Goal: Navigation & Orientation: Find specific page/section

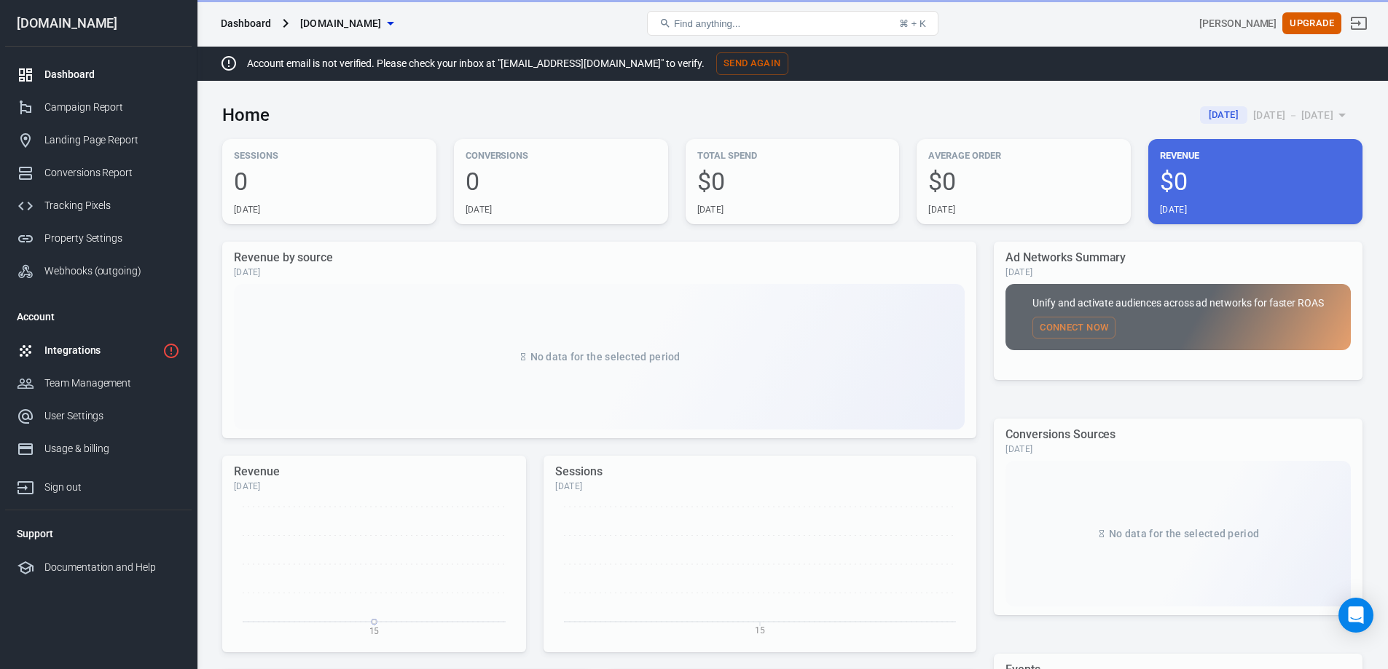
click at [103, 353] on div "Integrations" at bounding box center [100, 350] width 112 height 15
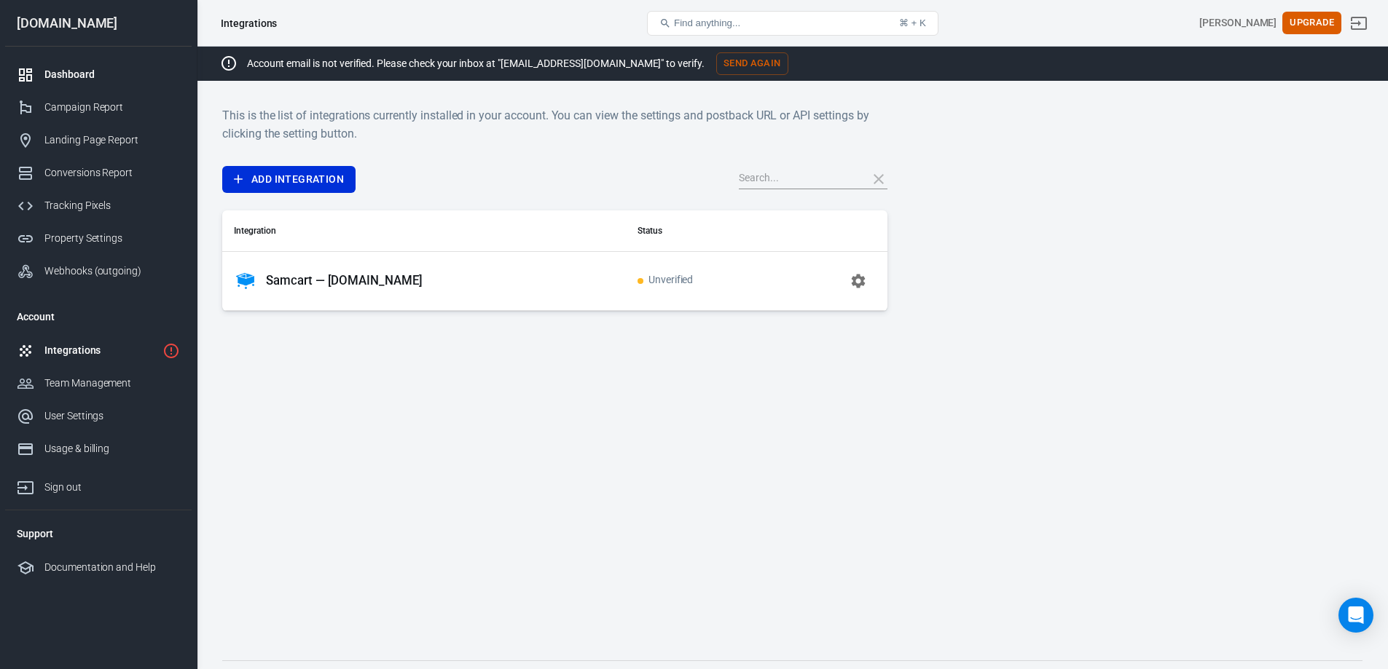
click at [85, 75] on div "Dashboard" at bounding box center [111, 74] width 135 height 15
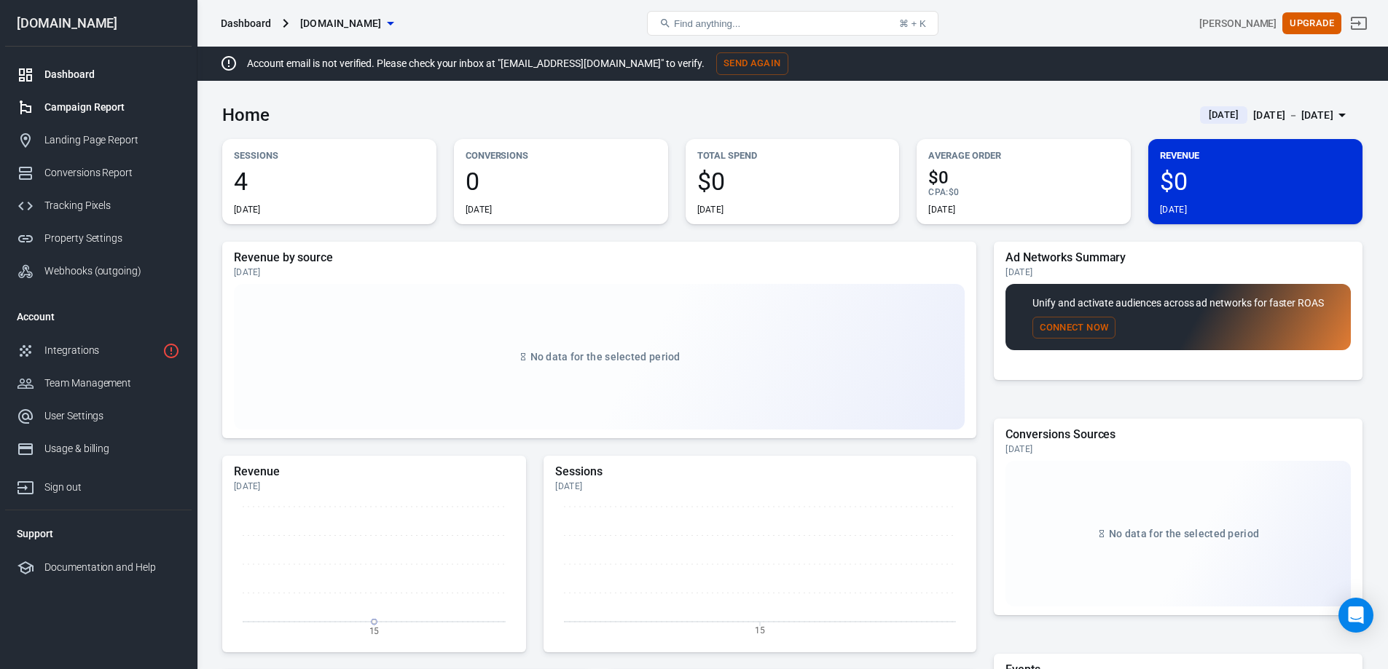
click at [82, 106] on div "Campaign Report" at bounding box center [111, 107] width 135 height 15
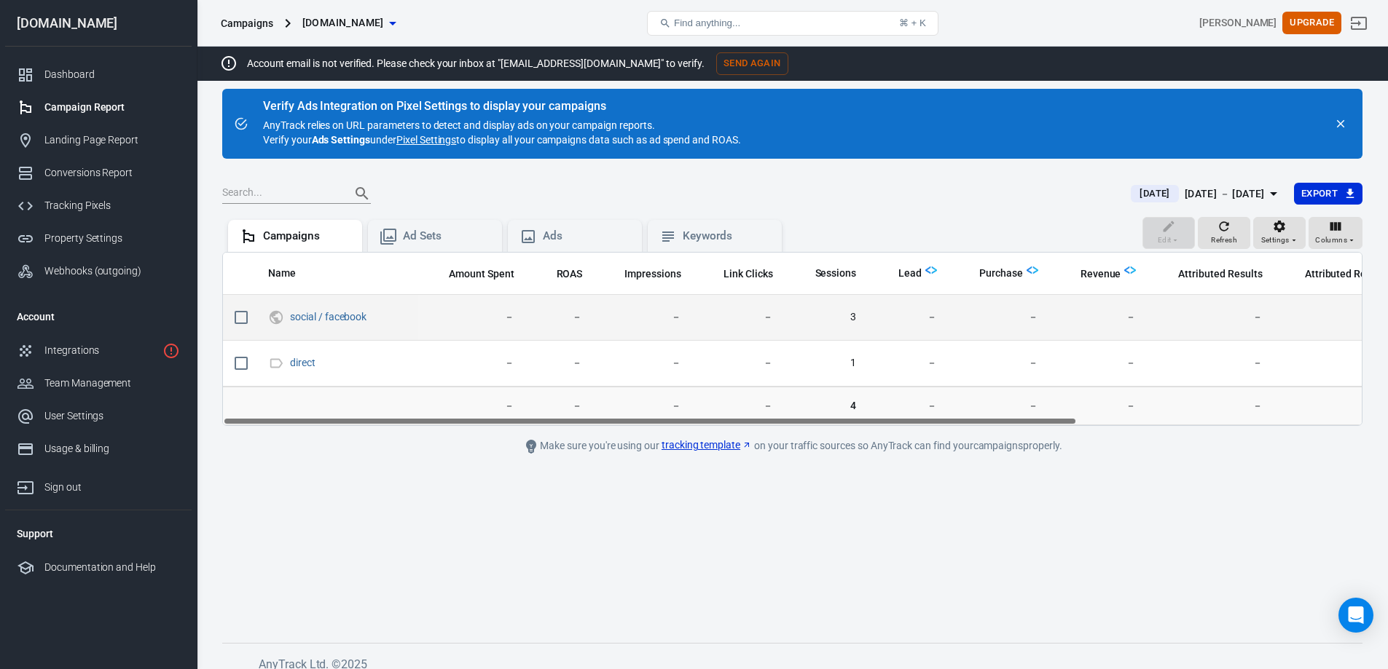
scroll to position [31, 0]
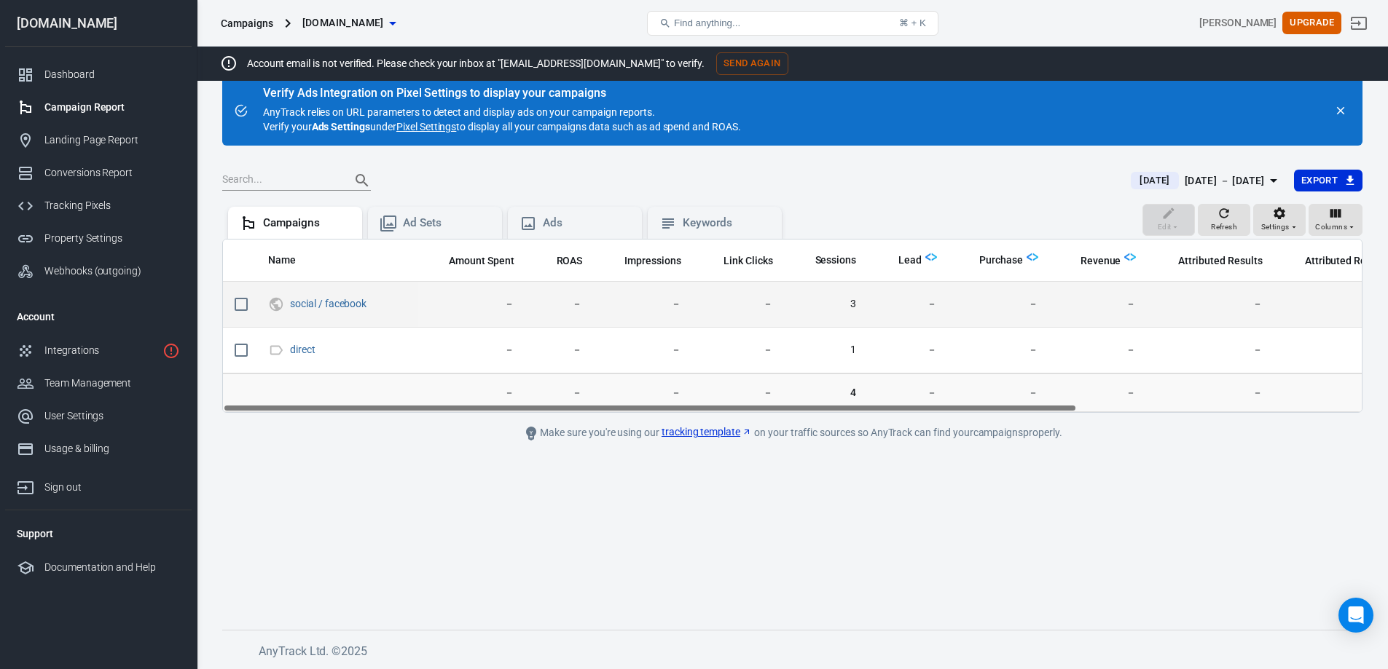
click at [854, 304] on span "3" at bounding box center [826, 304] width 60 height 15
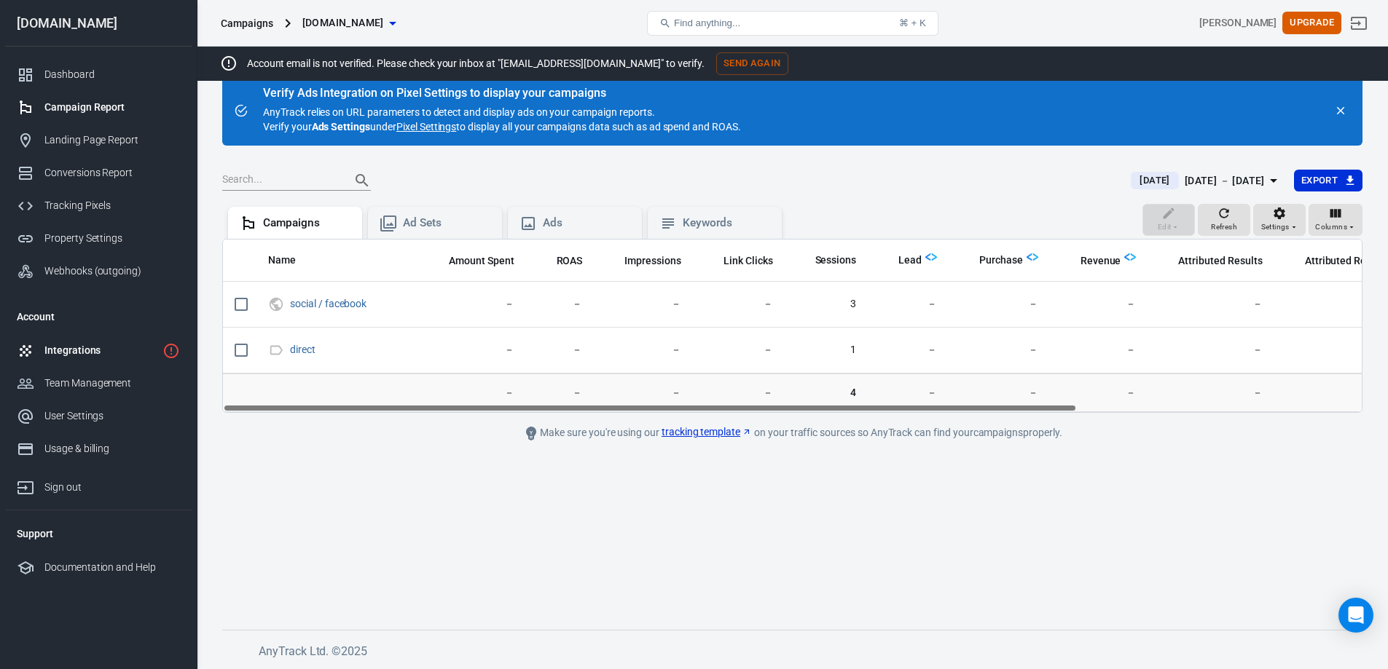
click at [74, 352] on div "Integrations" at bounding box center [100, 350] width 112 height 15
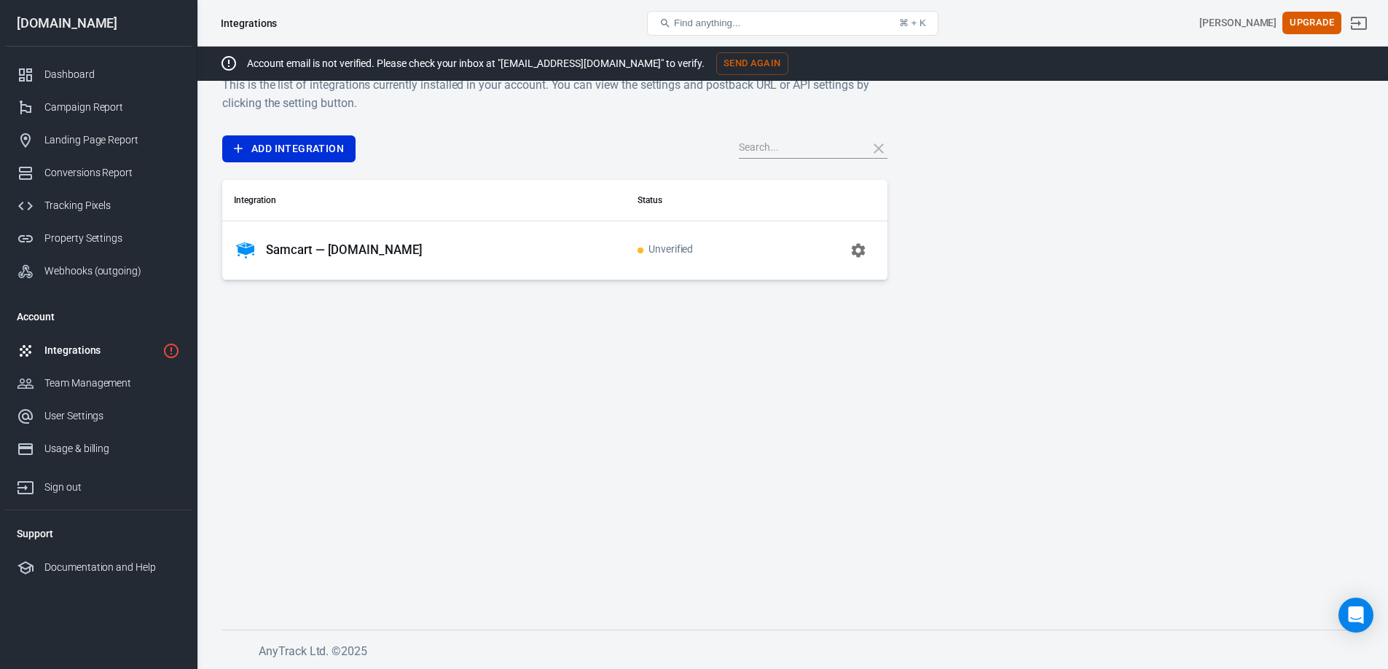
click at [352, 250] on p "Samcart — [DOMAIN_NAME]" at bounding box center [344, 250] width 157 height 15
